Goal: Communication & Community: Answer question/provide support

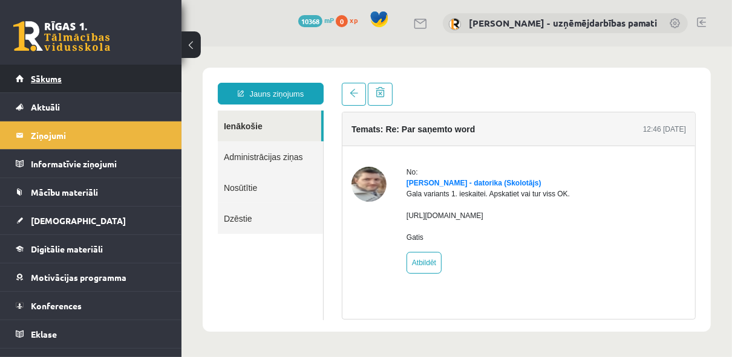
click at [62, 79] on link "Sākums" at bounding box center [91, 79] width 151 height 28
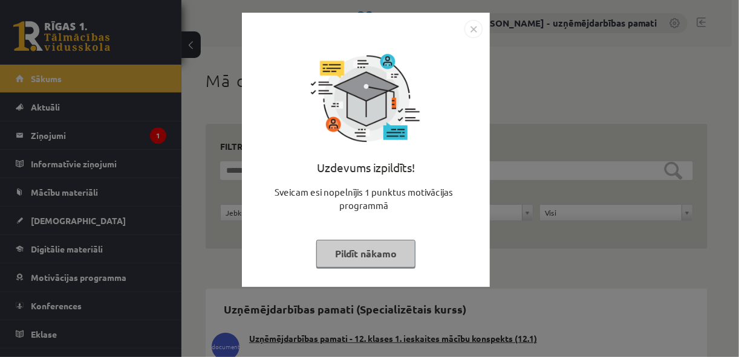
click at [56, 134] on div "Uzdevums izpildīts! Sveicam esi nopelnījis 1 punktus motivācijas programmā Pild…" at bounding box center [369, 178] width 739 height 357
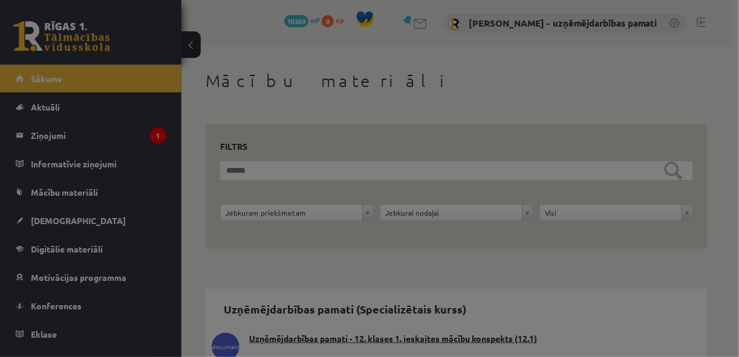
click at [56, 134] on body "0 Dāvanas 10369 mP 0 xp [PERSON_NAME] - uzņēmējdarbības pamati Sākums Aktuāli K…" at bounding box center [369, 178] width 739 height 357
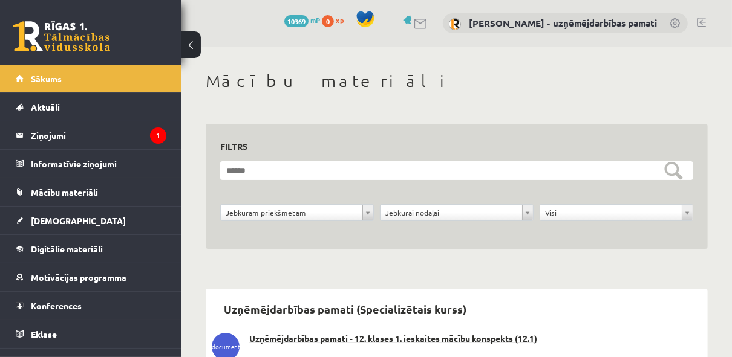
click at [56, 134] on legend "Ziņojumi 1" at bounding box center [98, 136] width 135 height 28
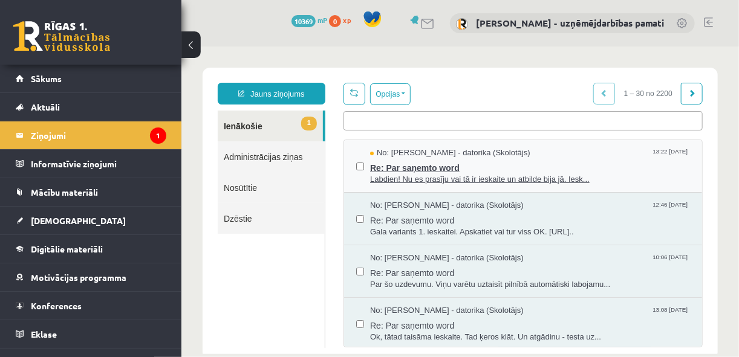
click at [401, 174] on span "Labdien! Nu es prasīju vai tā ir ieskaite un atbilde bija jā. Iesk..." at bounding box center [530, 179] width 320 height 11
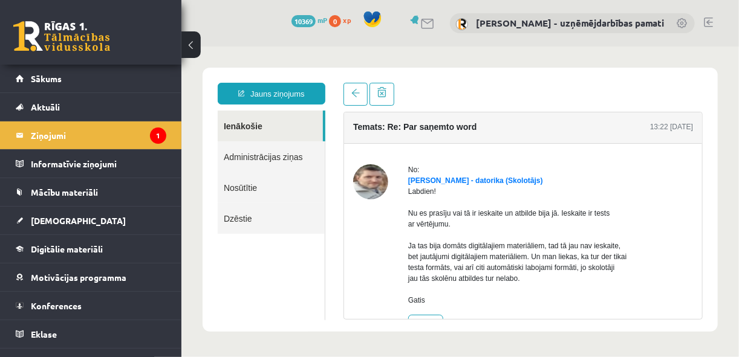
scroll to position [51, 0]
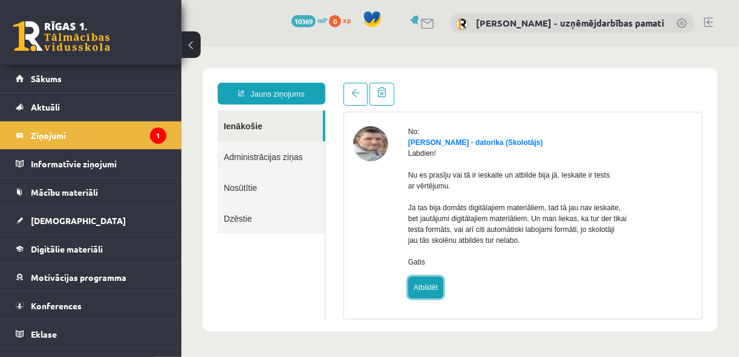
click at [429, 286] on link "Atbildēt" at bounding box center [425, 287] width 35 height 22
type input "**********"
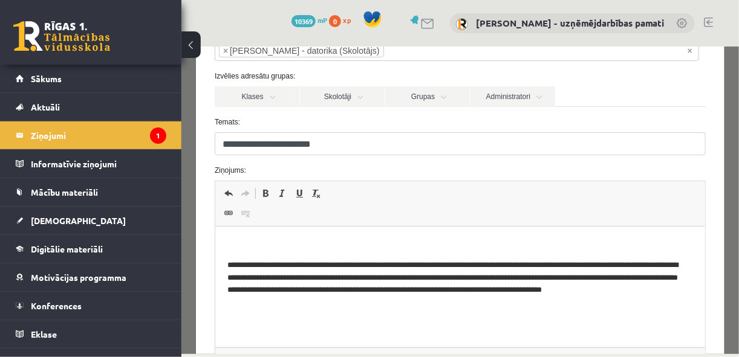
scroll to position [97, 0]
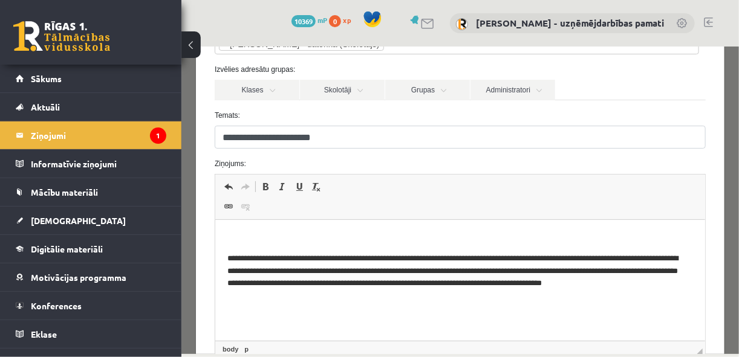
click at [227, 234] on p "Bagātinātā teksta redaktors, wiswyg-editor-47363953922840-1756119499-487" at bounding box center [460, 238] width 466 height 13
drag, startPoint x: 260, startPoint y: 236, endPoint x: 226, endPoint y: 336, distance: 106.2
click at [215, 223] on html "**********" at bounding box center [460, 261] width 490 height 82
drag, startPoint x: 293, startPoint y: 238, endPoint x: 166, endPoint y: 238, distance: 126.4
click at [215, 238] on html "**********" at bounding box center [460, 261] width 490 height 82
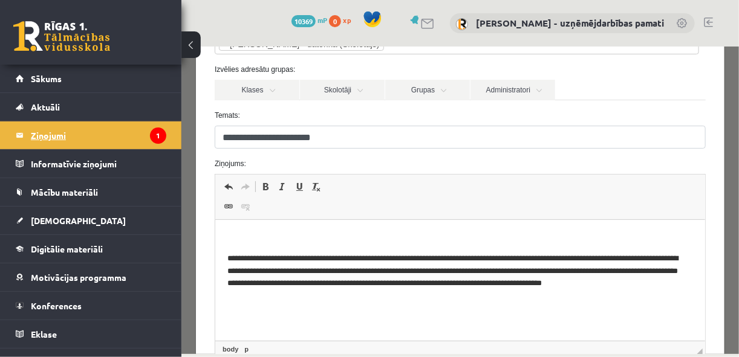
click at [45, 135] on legend "Ziņojumi 1" at bounding box center [98, 136] width 135 height 28
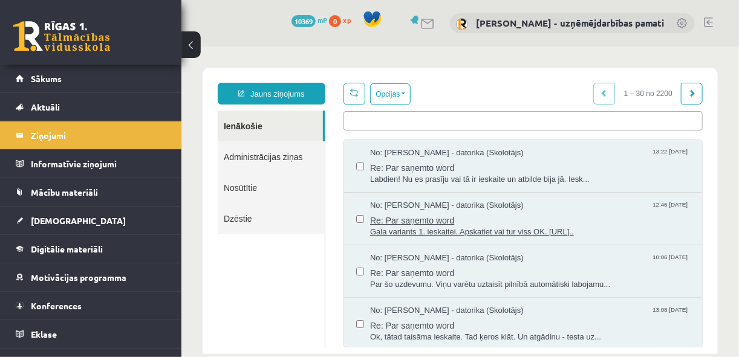
scroll to position [0, 0]
click at [431, 222] on span "Re: Par saņemto word" at bounding box center [530, 218] width 320 height 15
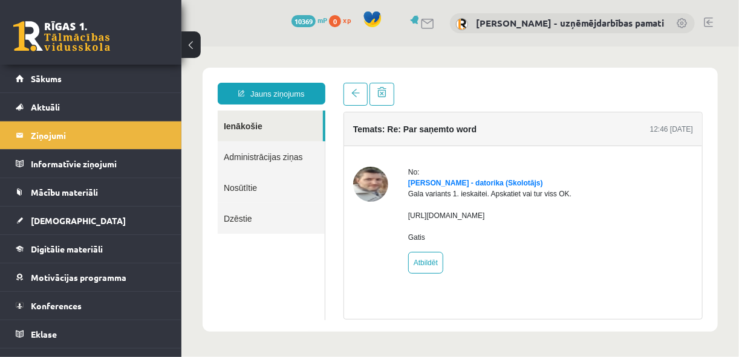
drag, startPoint x: 408, startPoint y: 224, endPoint x: 557, endPoint y: 227, distance: 148.8
click at [557, 227] on div "Gala variants 1. ieskaitei. Apskatiet vai tur viss OK. [URL][DOMAIN_NAME] Gatis" at bounding box center [489, 215] width 163 height 54
drag, startPoint x: 557, startPoint y: 227, endPoint x: 485, endPoint y: 225, distance: 72.0
copy div "[URL][DOMAIN_NAME]"
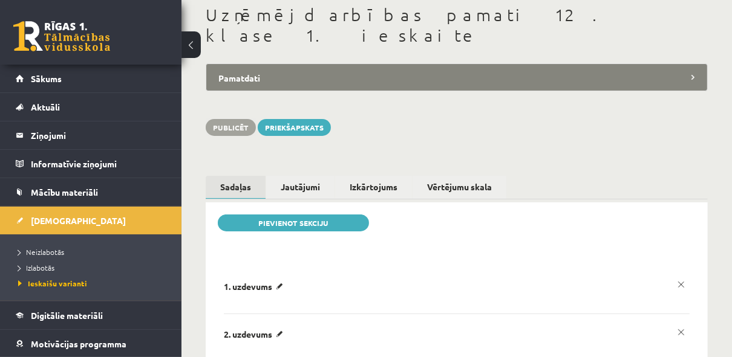
scroll to position [97, 0]
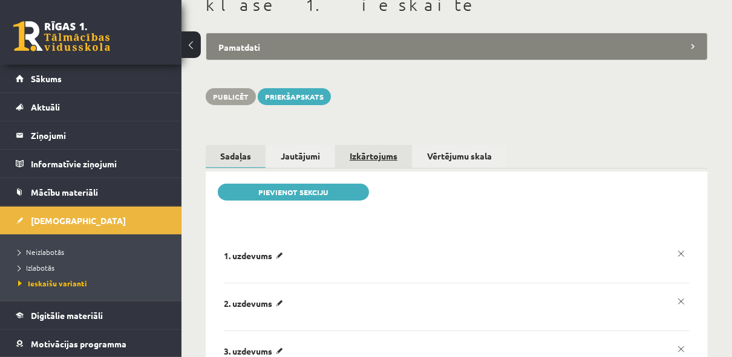
click at [360, 145] on link "Izkārtojums" at bounding box center [373, 156] width 77 height 22
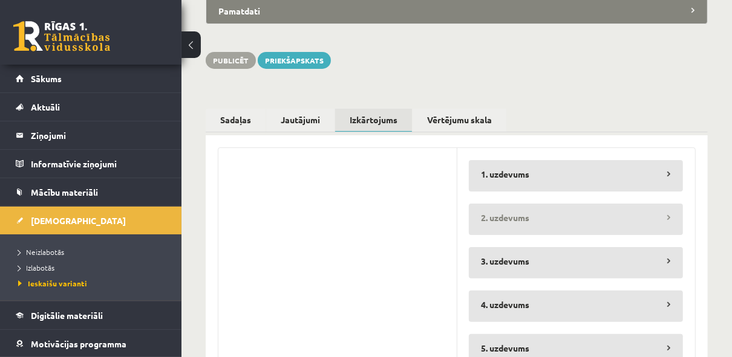
scroll to position [170, 0]
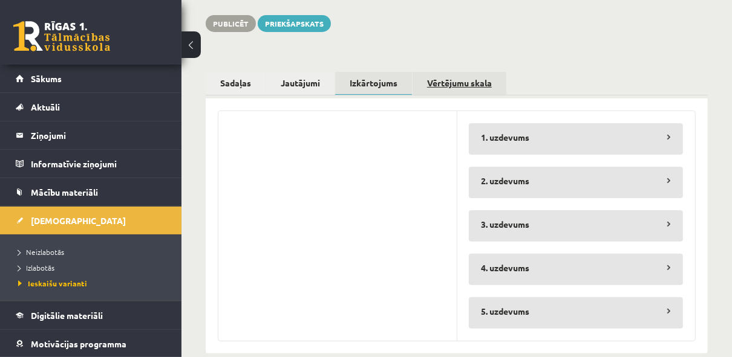
click at [454, 72] on link "Vērtējumu skala" at bounding box center [460, 83] width 94 height 22
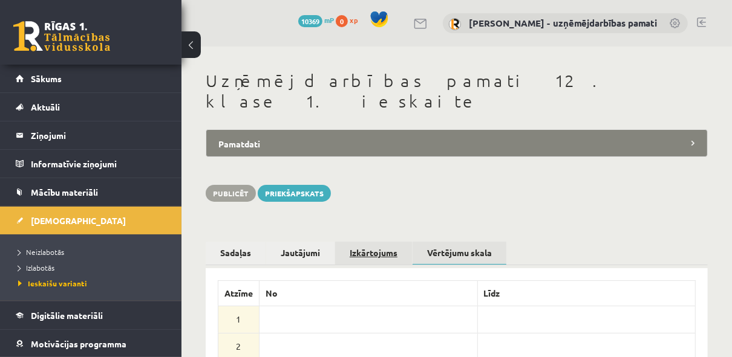
click at [378, 242] on link "Izkārtojums" at bounding box center [373, 253] width 77 height 22
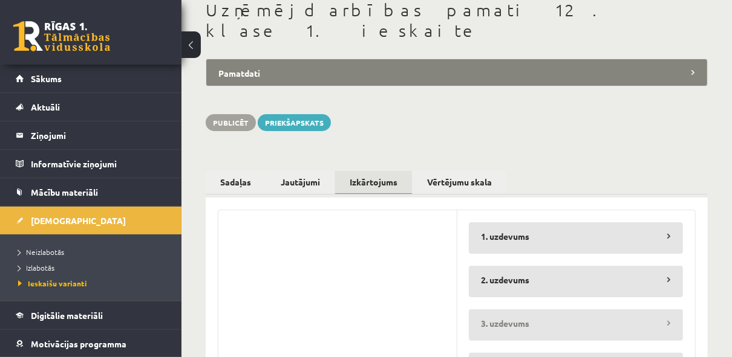
scroll to position [170, 0]
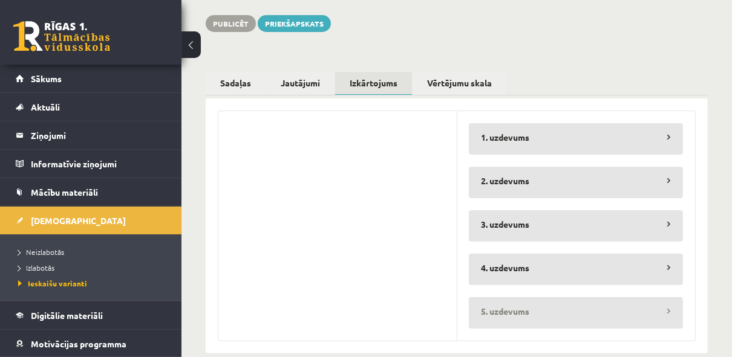
click at [500, 298] on legend "5. uzdevums" at bounding box center [576, 312] width 214 height 28
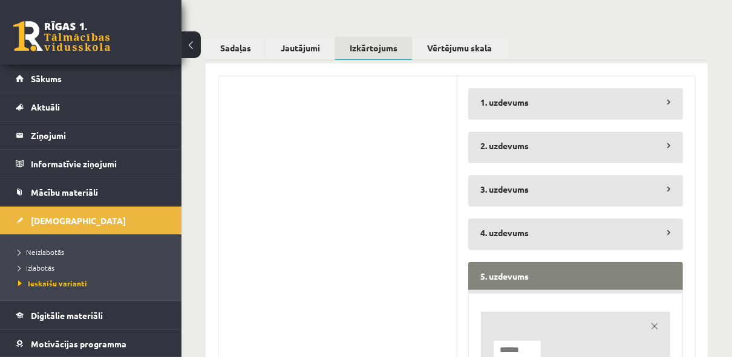
scroll to position [198, 0]
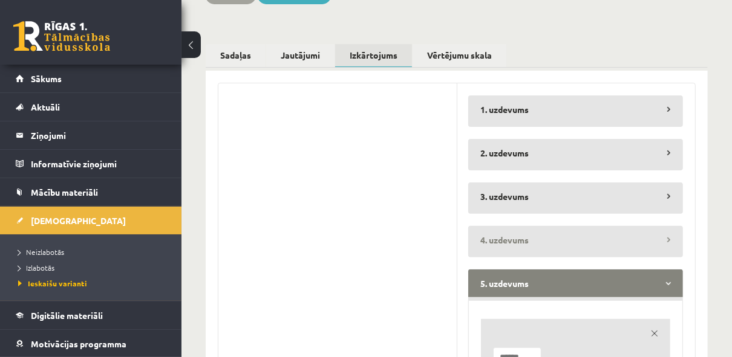
click at [491, 226] on legend "4. uzdevums" at bounding box center [575, 240] width 215 height 28
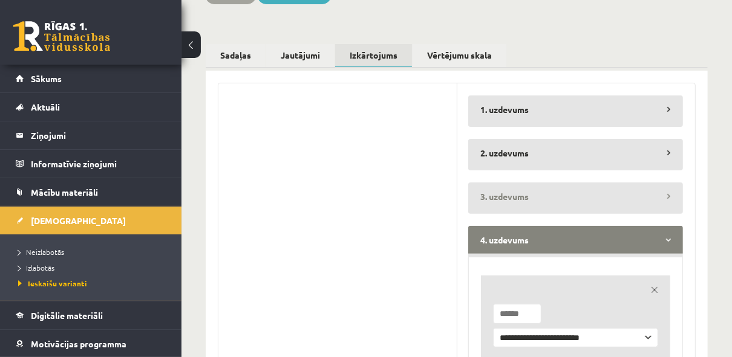
click at [485, 183] on legend "3. uzdevums" at bounding box center [575, 197] width 215 height 28
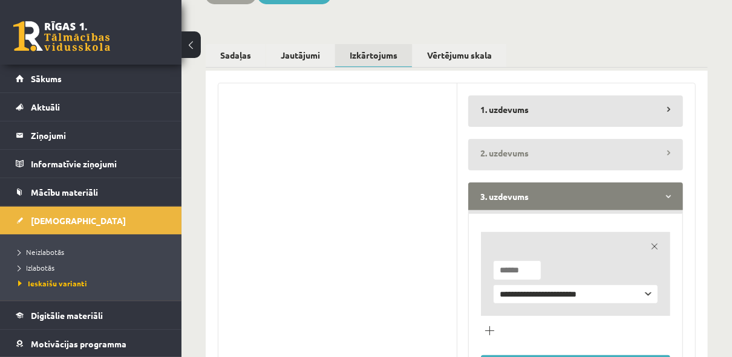
click at [491, 139] on legend "2. uzdevums" at bounding box center [575, 153] width 215 height 28
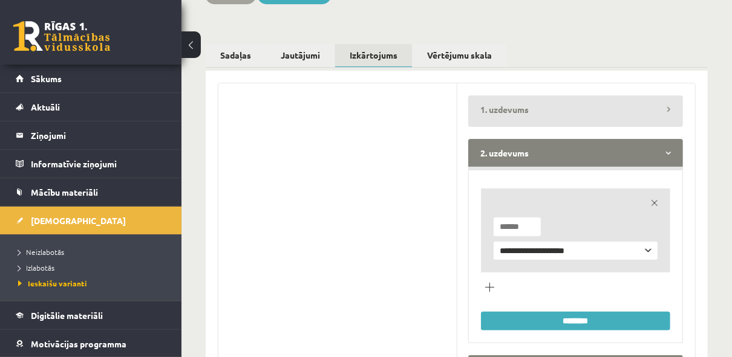
click at [500, 96] on legend "1. uzdevums" at bounding box center [575, 110] width 215 height 28
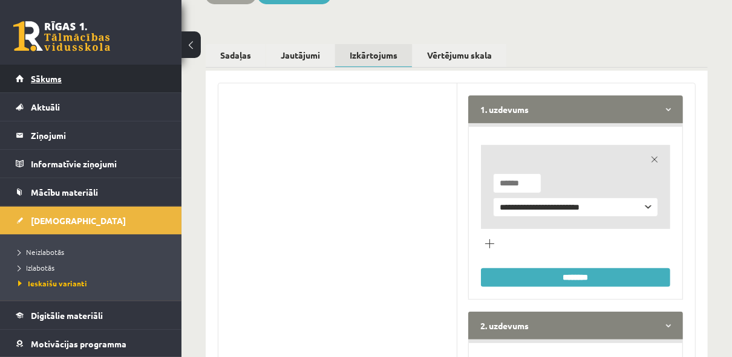
click at [52, 80] on span "Sākums" at bounding box center [46, 78] width 31 height 11
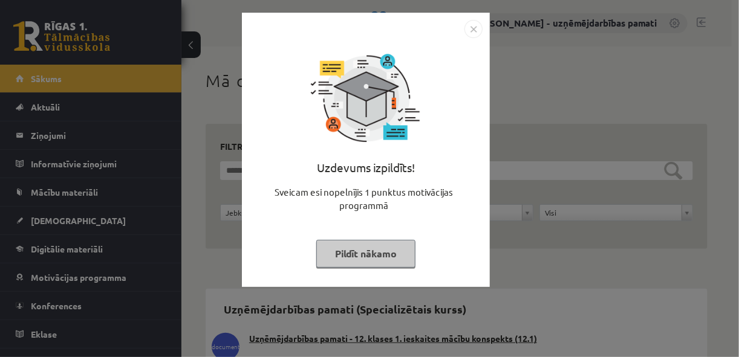
click at [469, 29] on img "Close" at bounding box center [474, 29] width 18 height 18
